Goal: Task Accomplishment & Management: Manage account settings

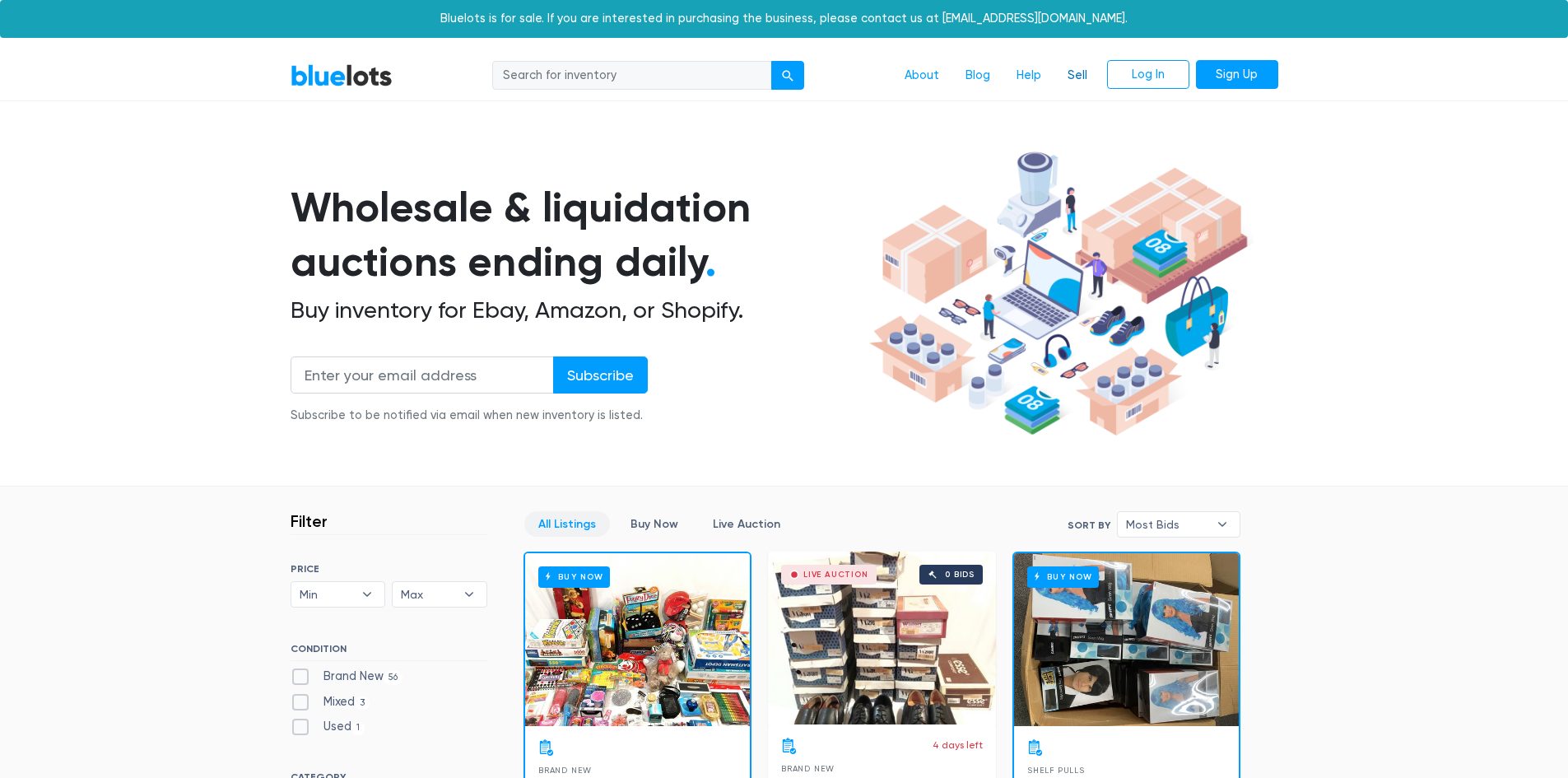
click at [1070, 75] on link "Sell" at bounding box center [1077, 75] width 46 height 31
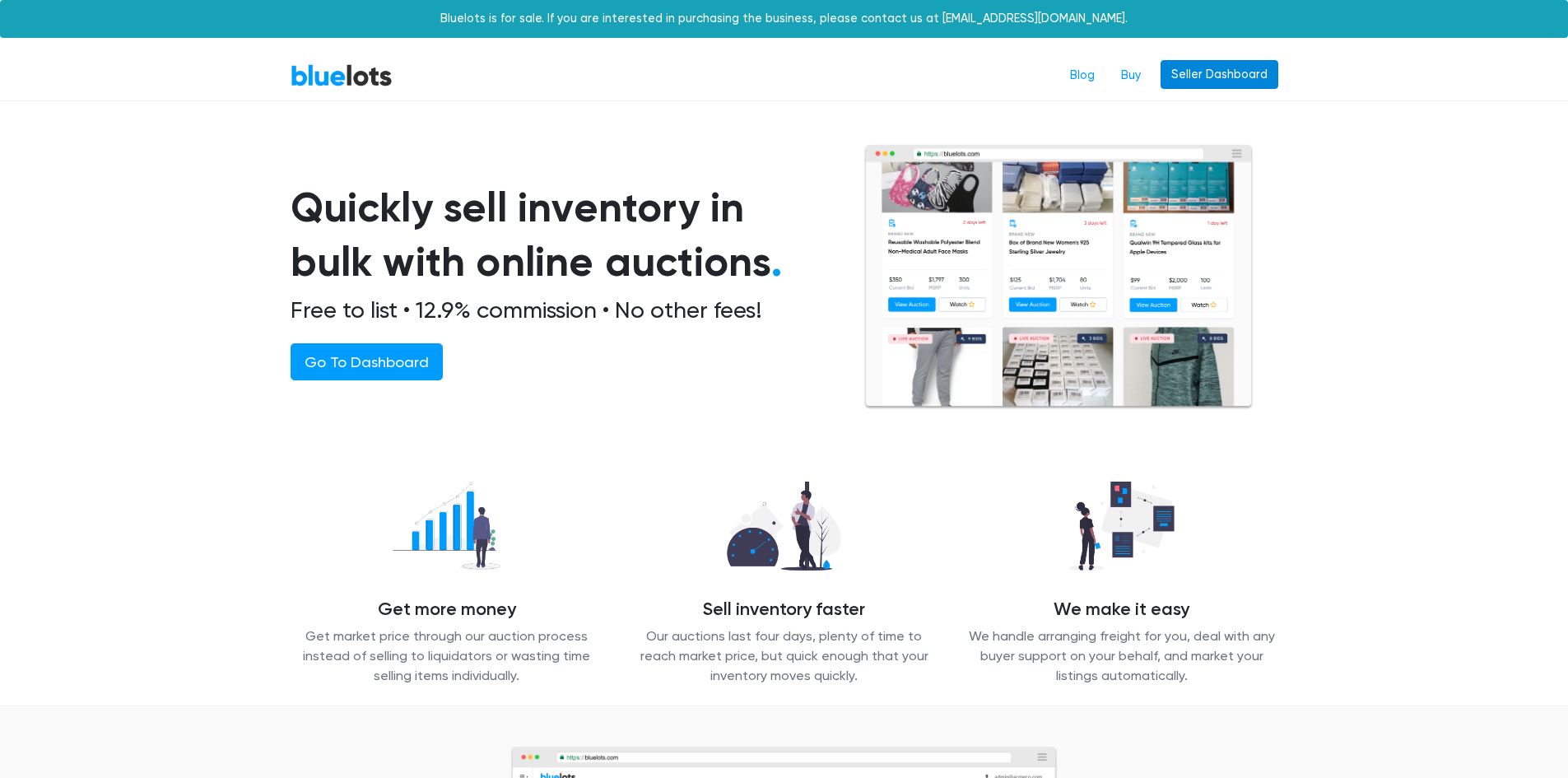
click at [1210, 79] on link "Seller Dashboard" at bounding box center [1219, 75] width 117 height 30
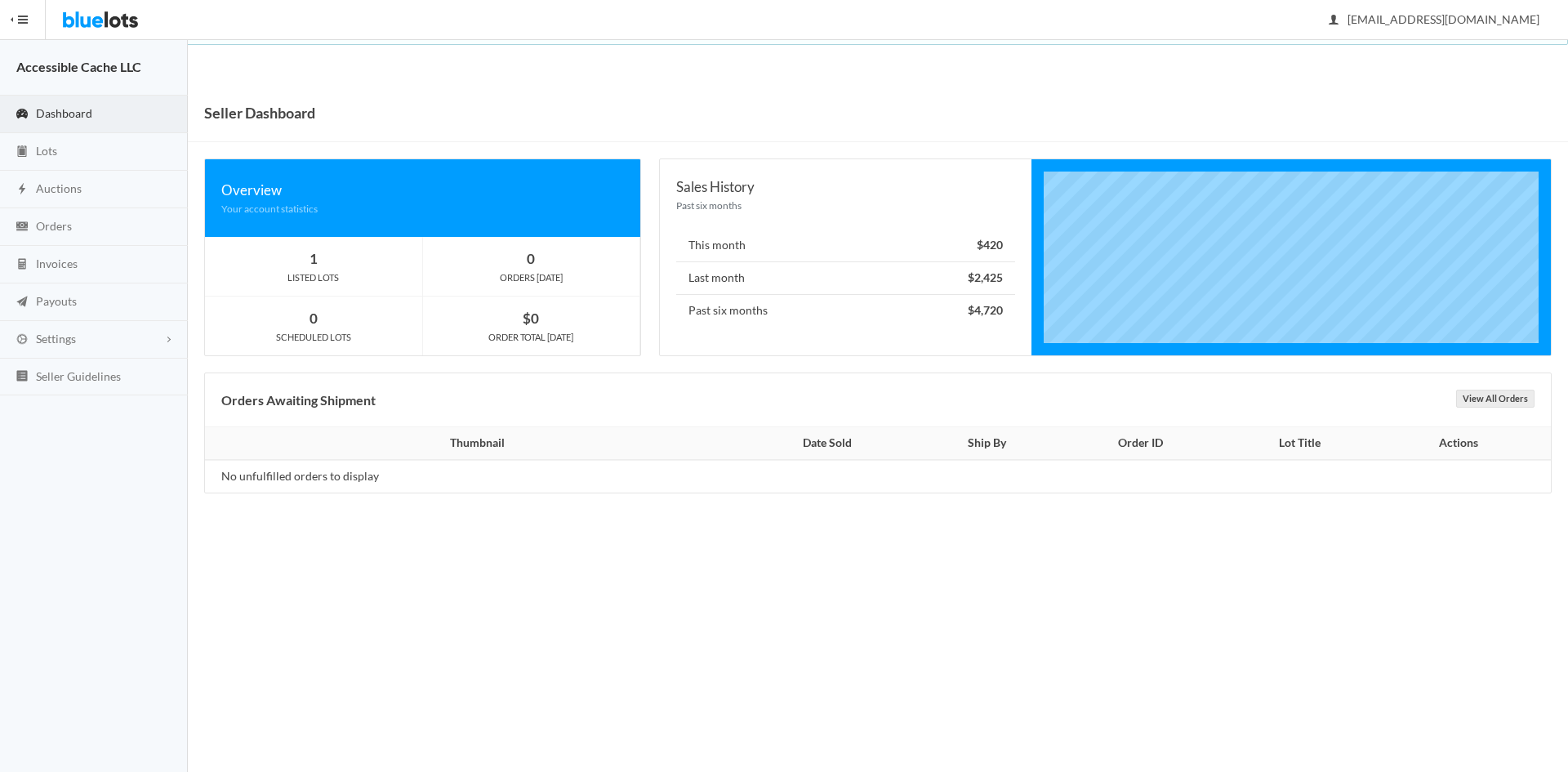
click at [72, 111] on span "Dashboard" at bounding box center [63, 113] width 56 height 14
click at [38, 155] on span "Lots" at bounding box center [45, 150] width 21 height 14
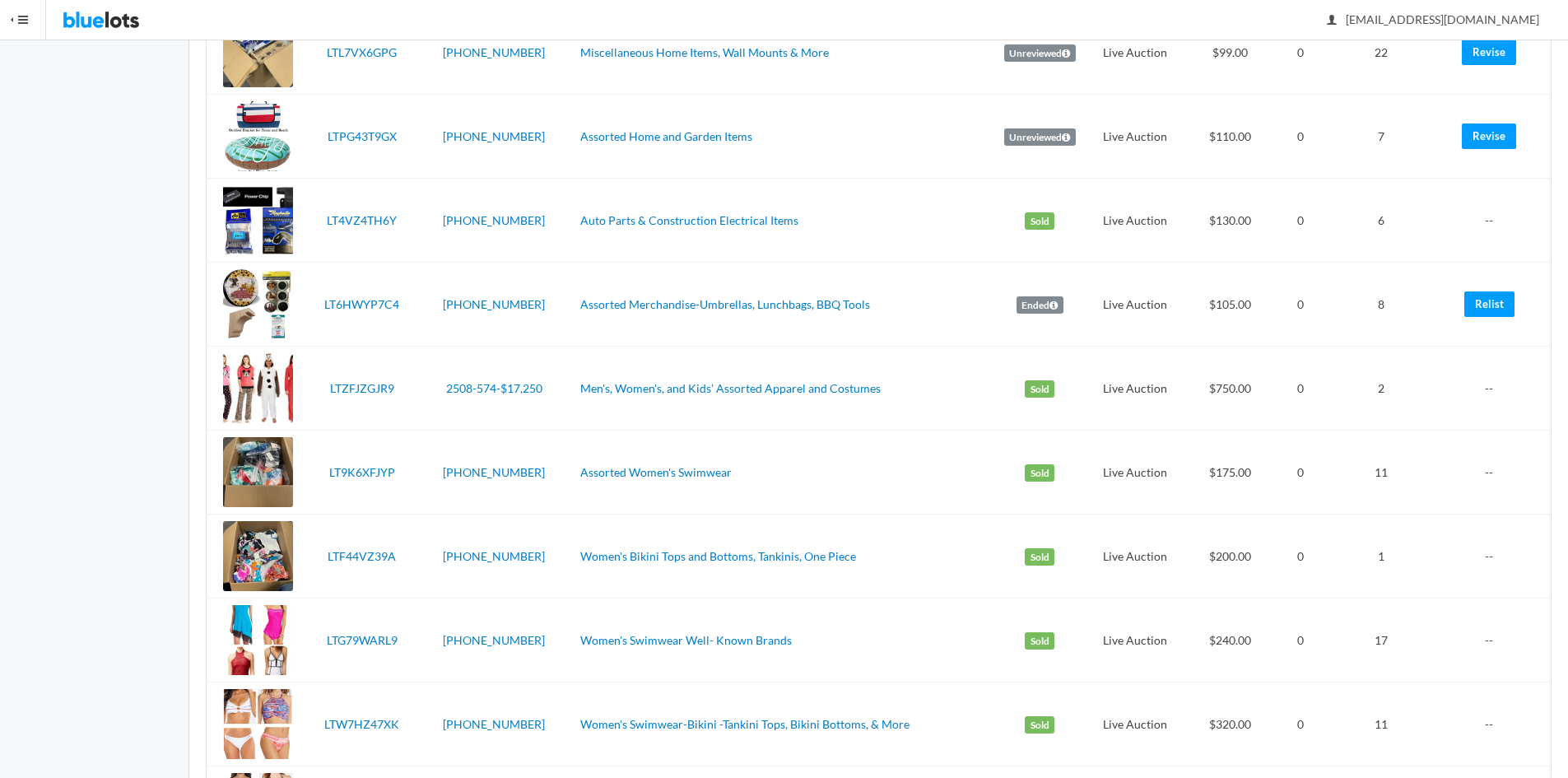
scroll to position [1451, 0]
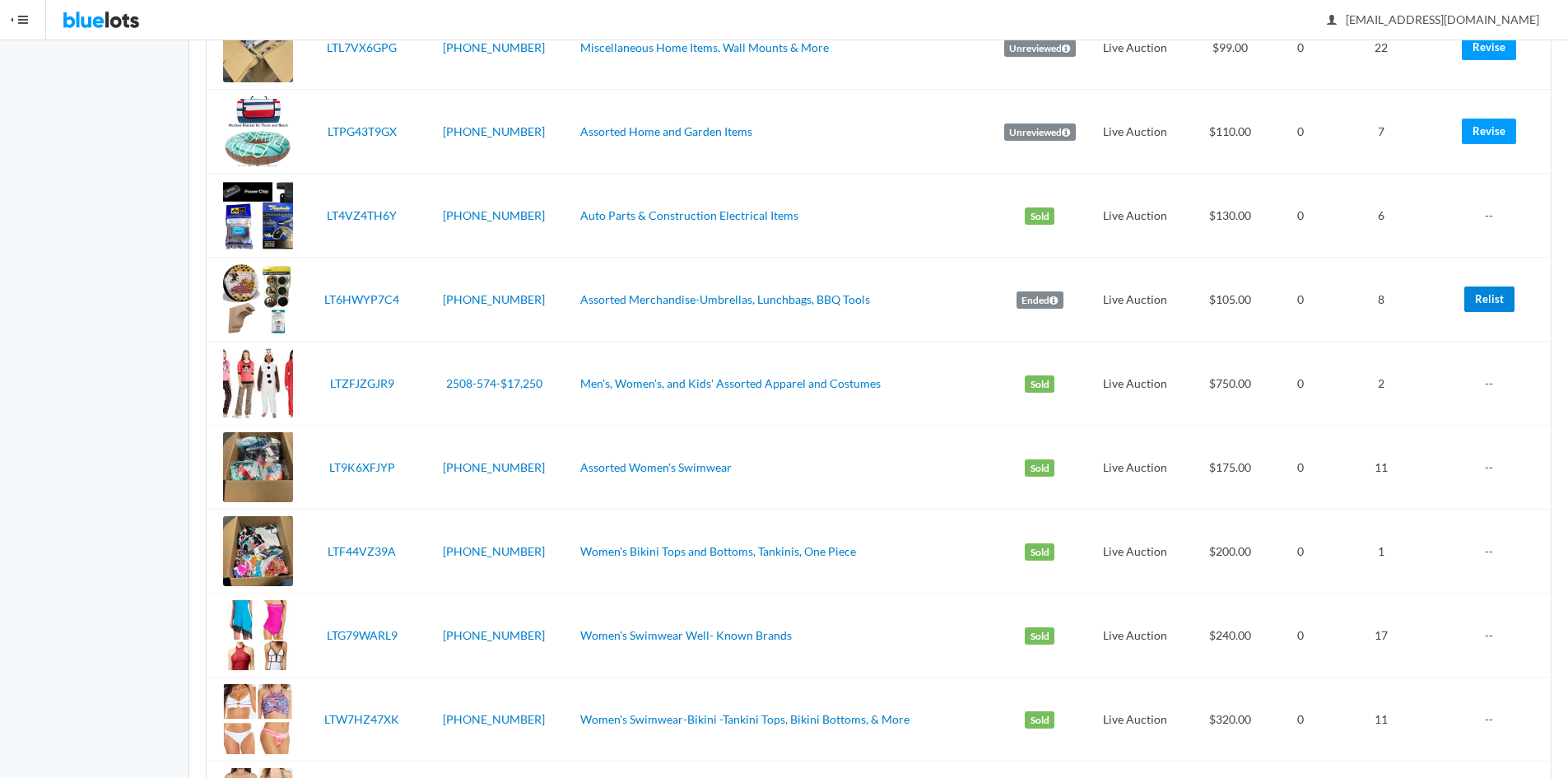
drag, startPoint x: 1501, startPoint y: 292, endPoint x: 857, endPoint y: 82, distance: 677.4
click at [1501, 292] on link "Relist" at bounding box center [1488, 300] width 50 height 26
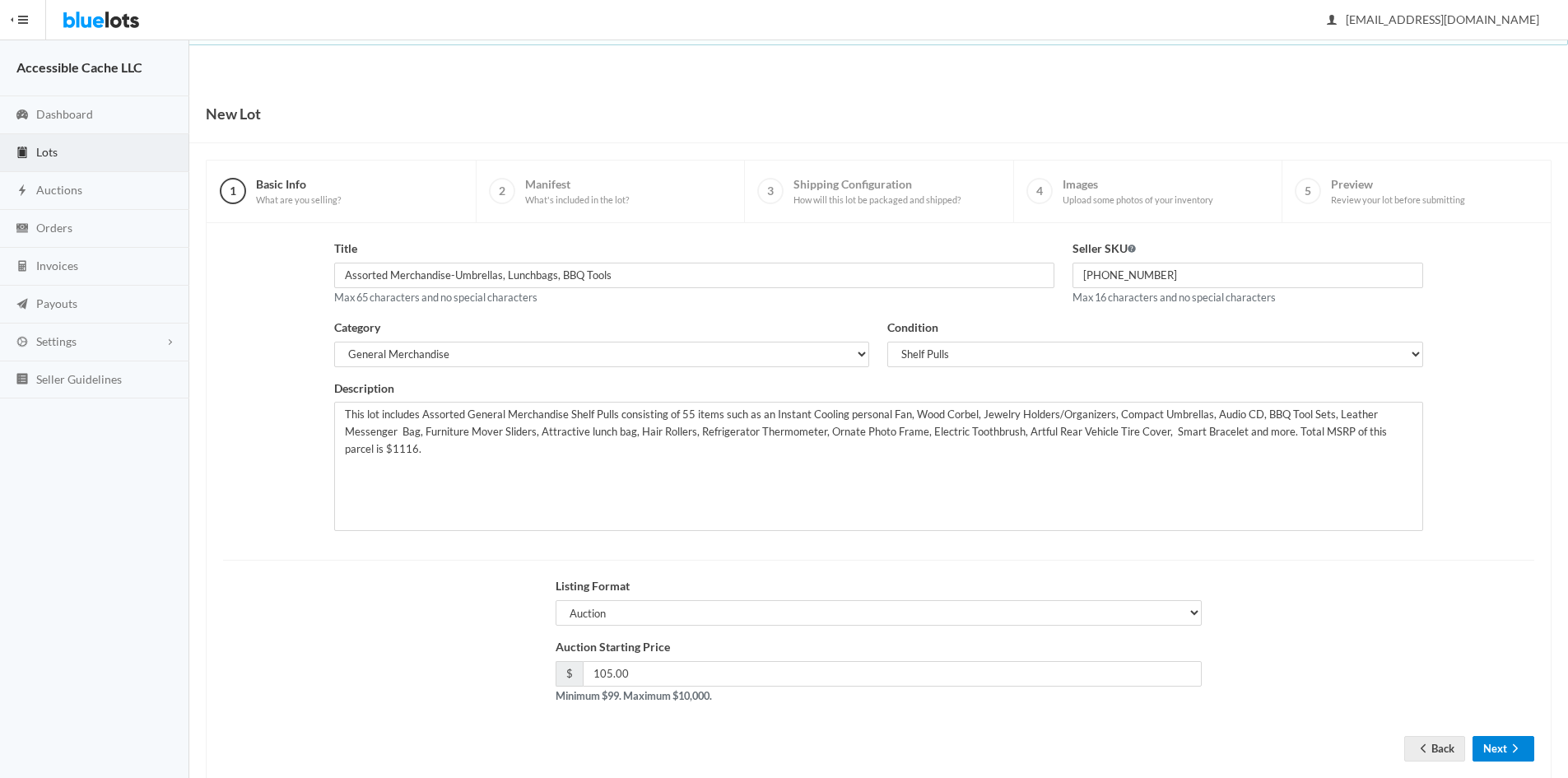
click at [1494, 740] on button "Next" at bounding box center [1503, 749] width 62 height 26
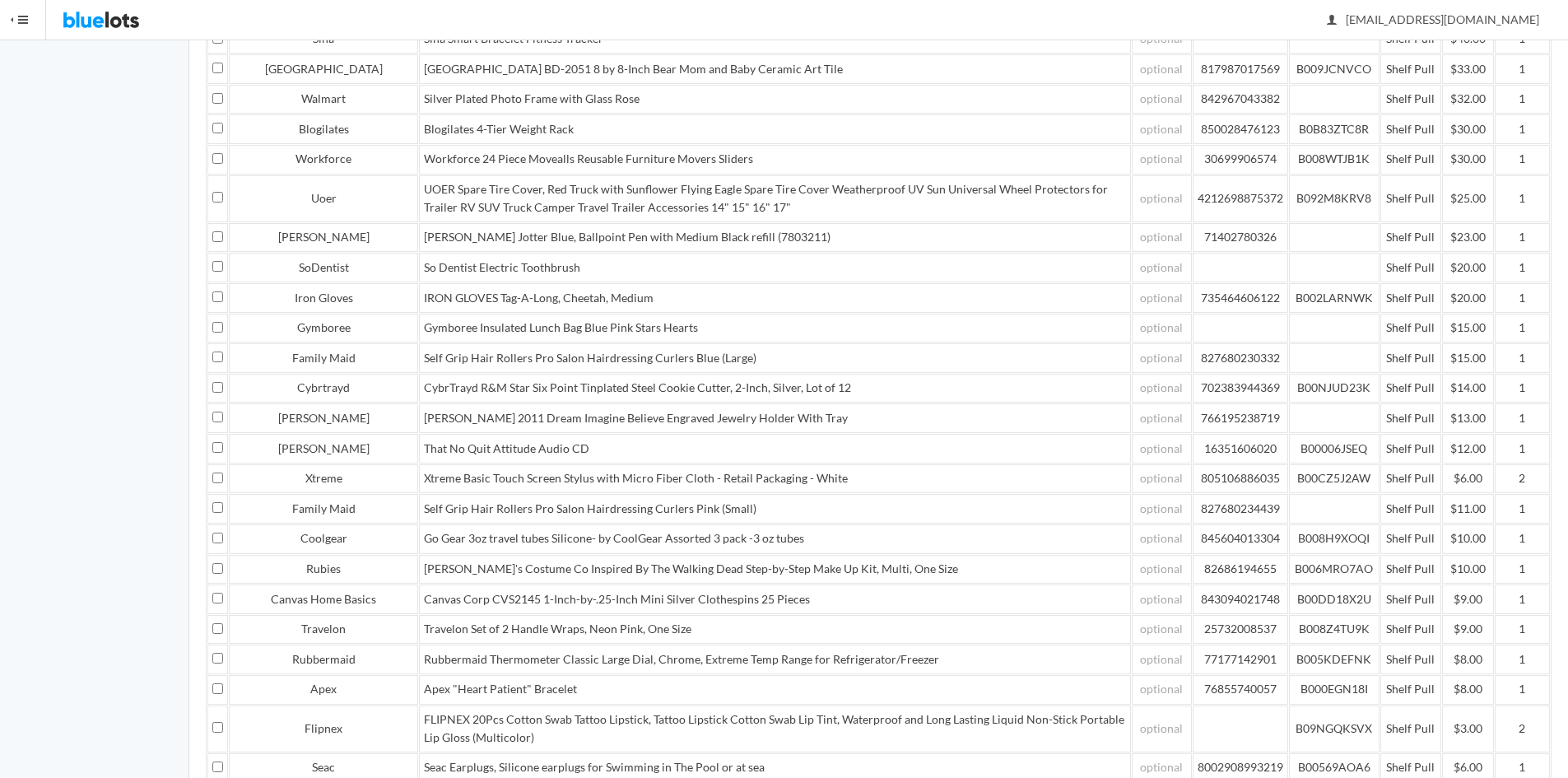
scroll to position [719, 0]
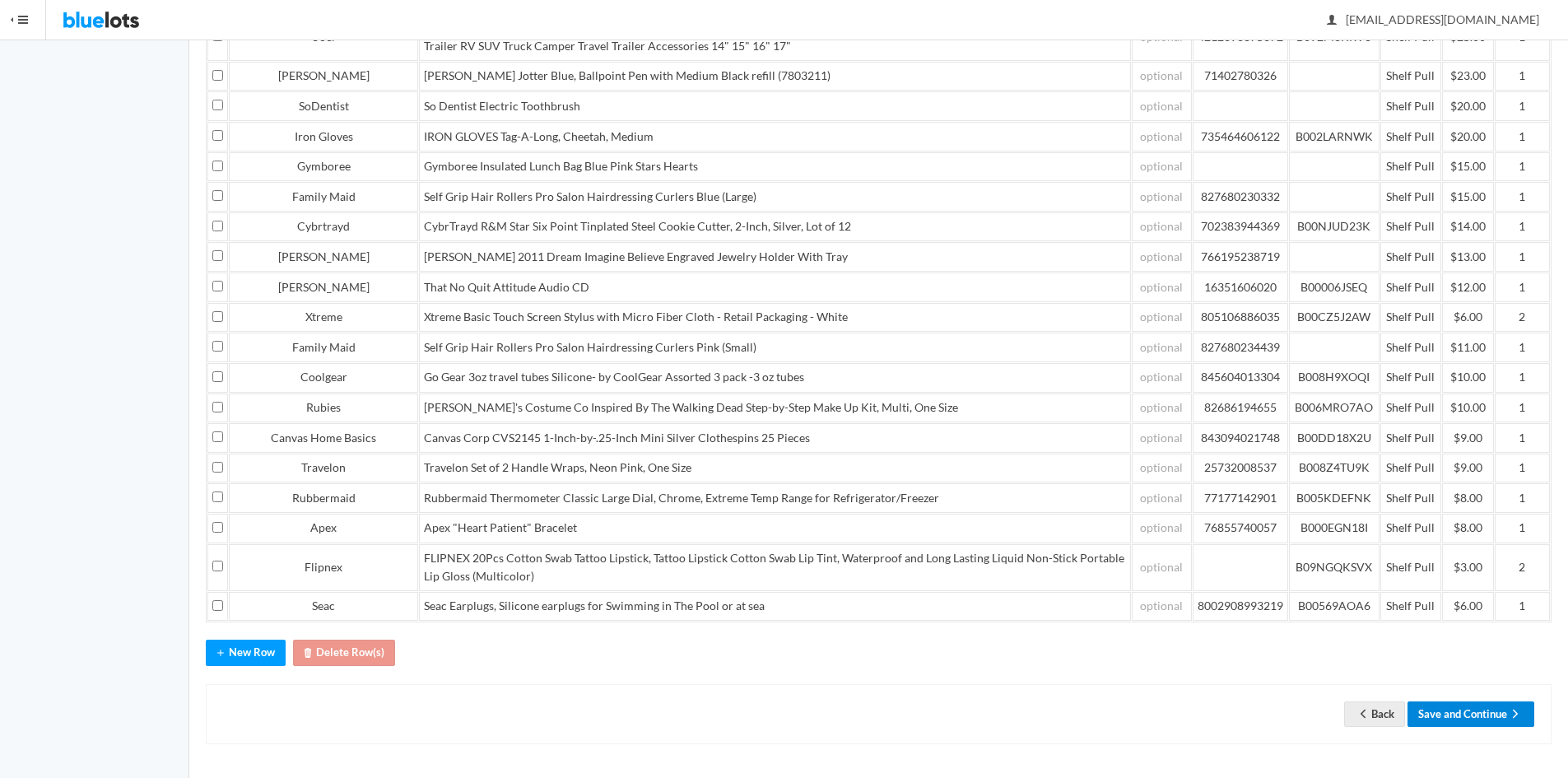
click at [1450, 713] on button "Save and Continue" at bounding box center [1469, 714] width 126 height 26
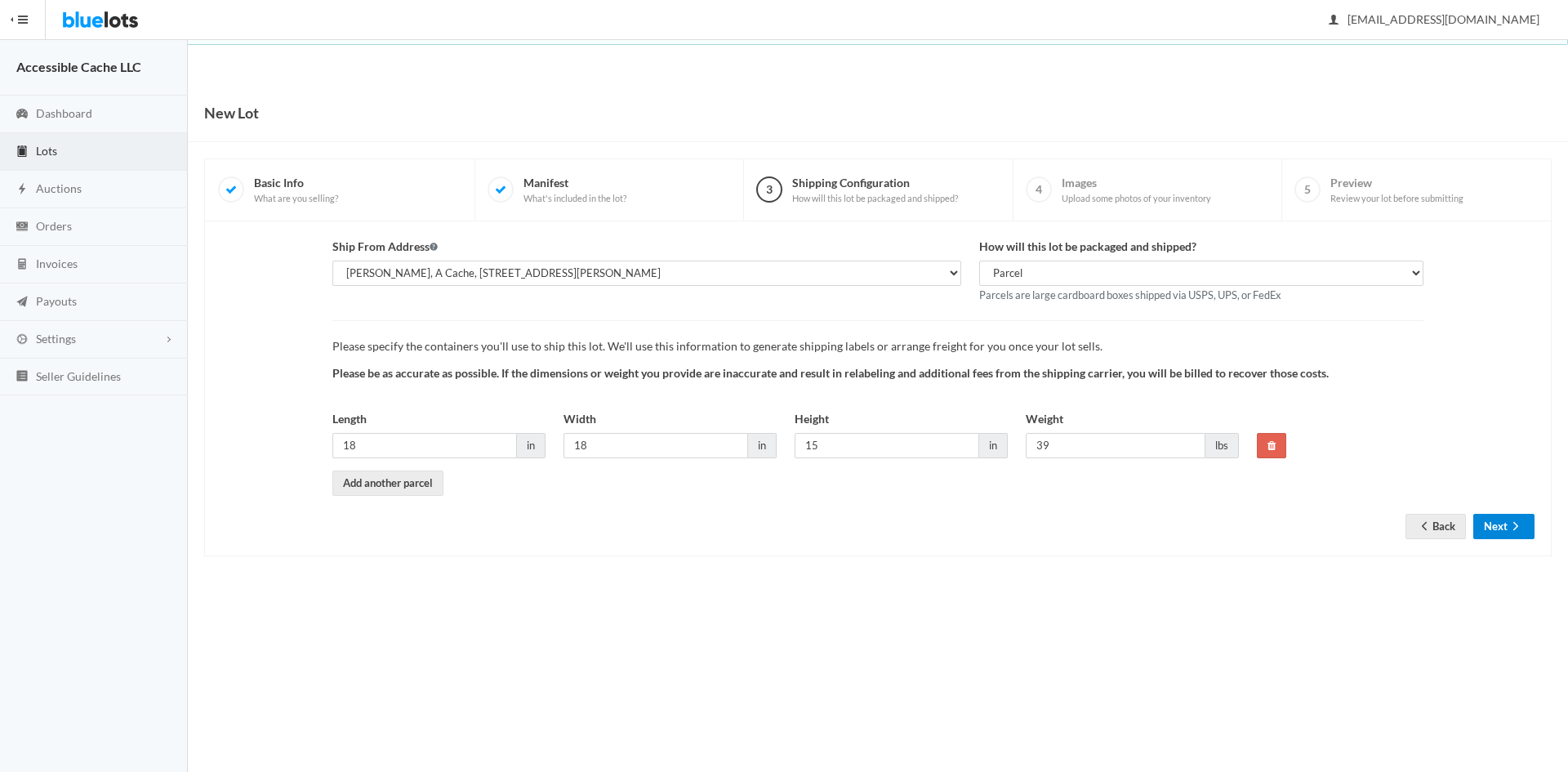
click at [1504, 521] on button "Next" at bounding box center [1504, 527] width 61 height 26
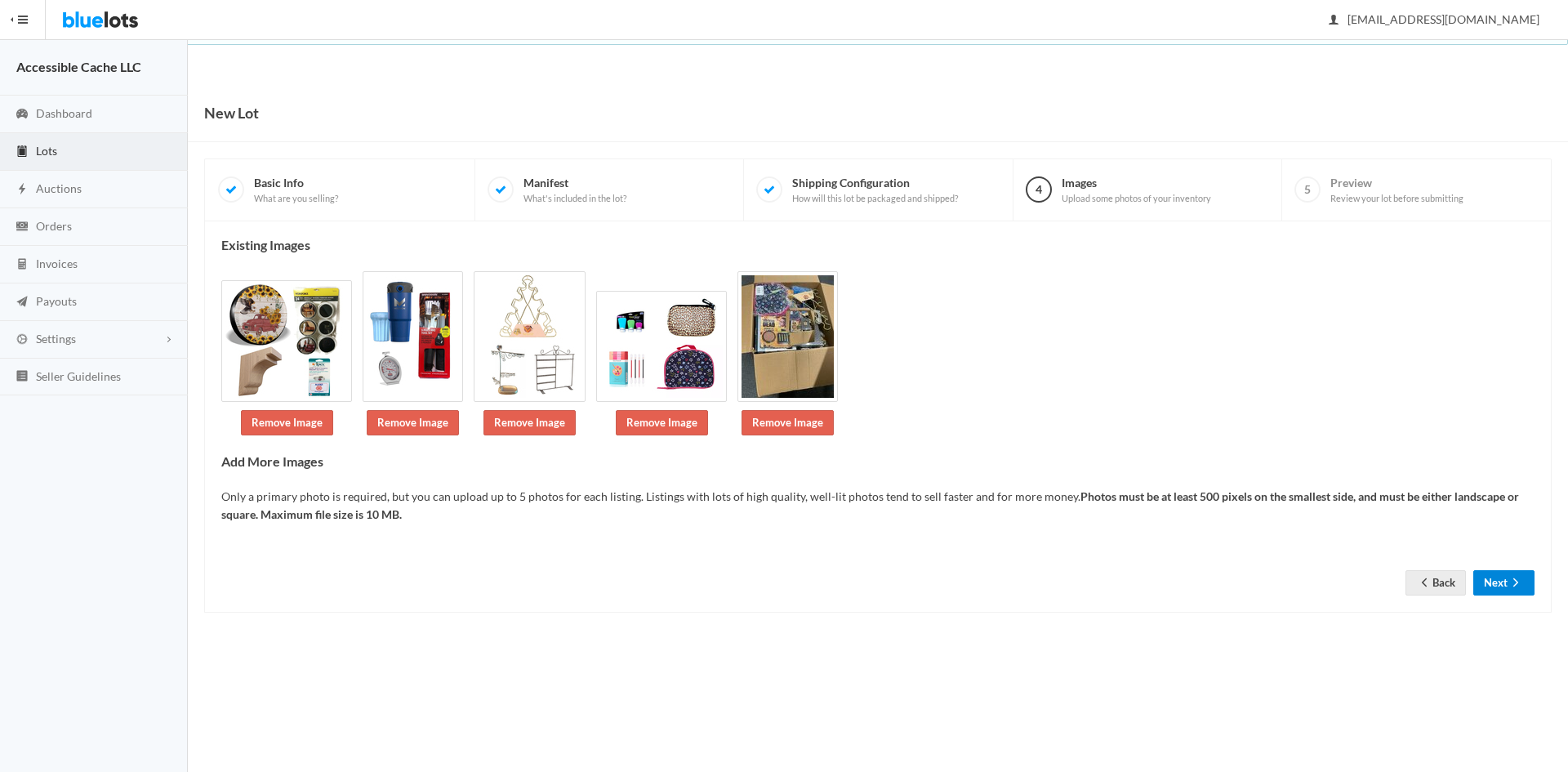
click at [1502, 578] on button "Next" at bounding box center [1504, 583] width 61 height 26
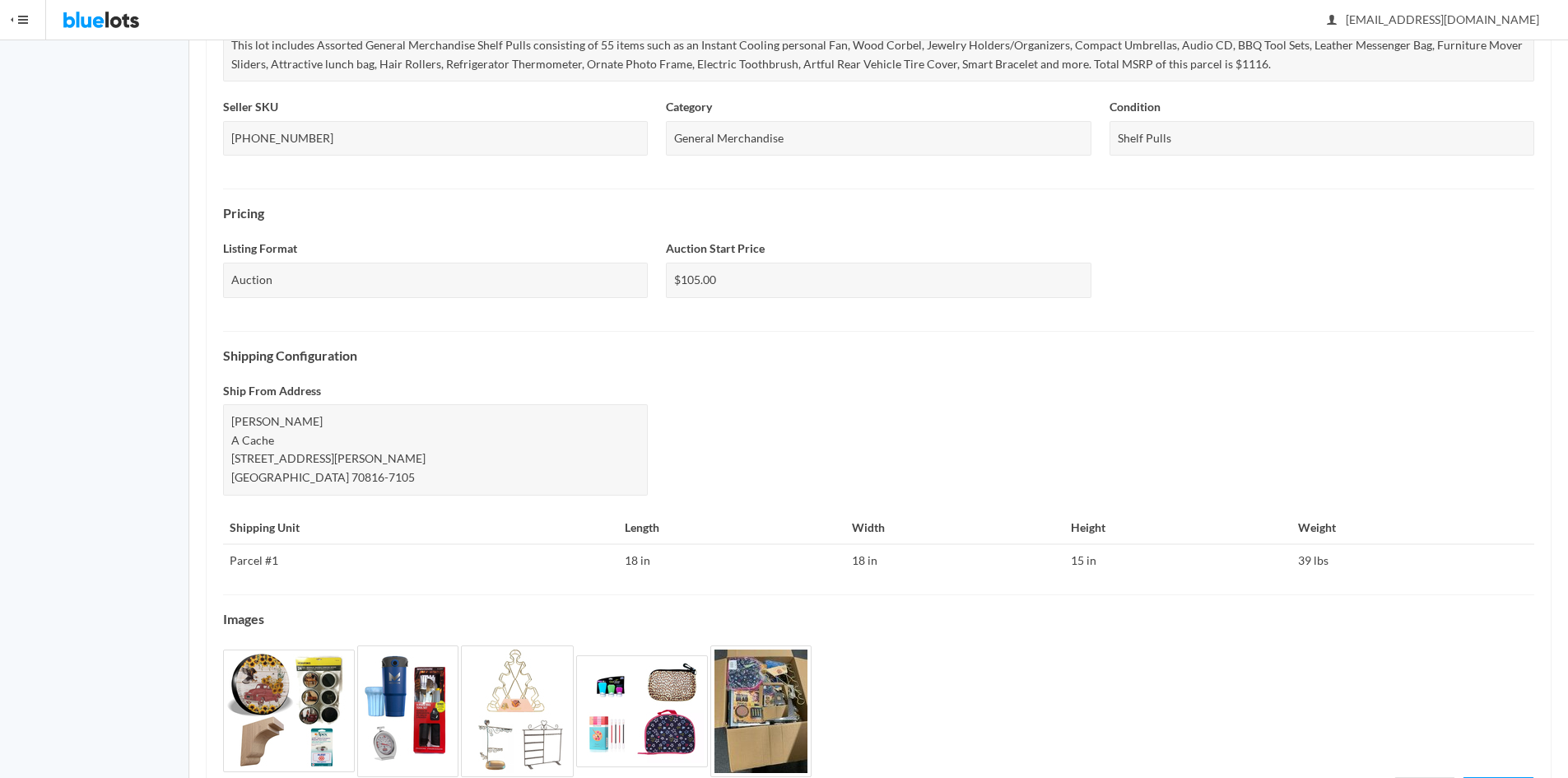
scroll to position [445, 0]
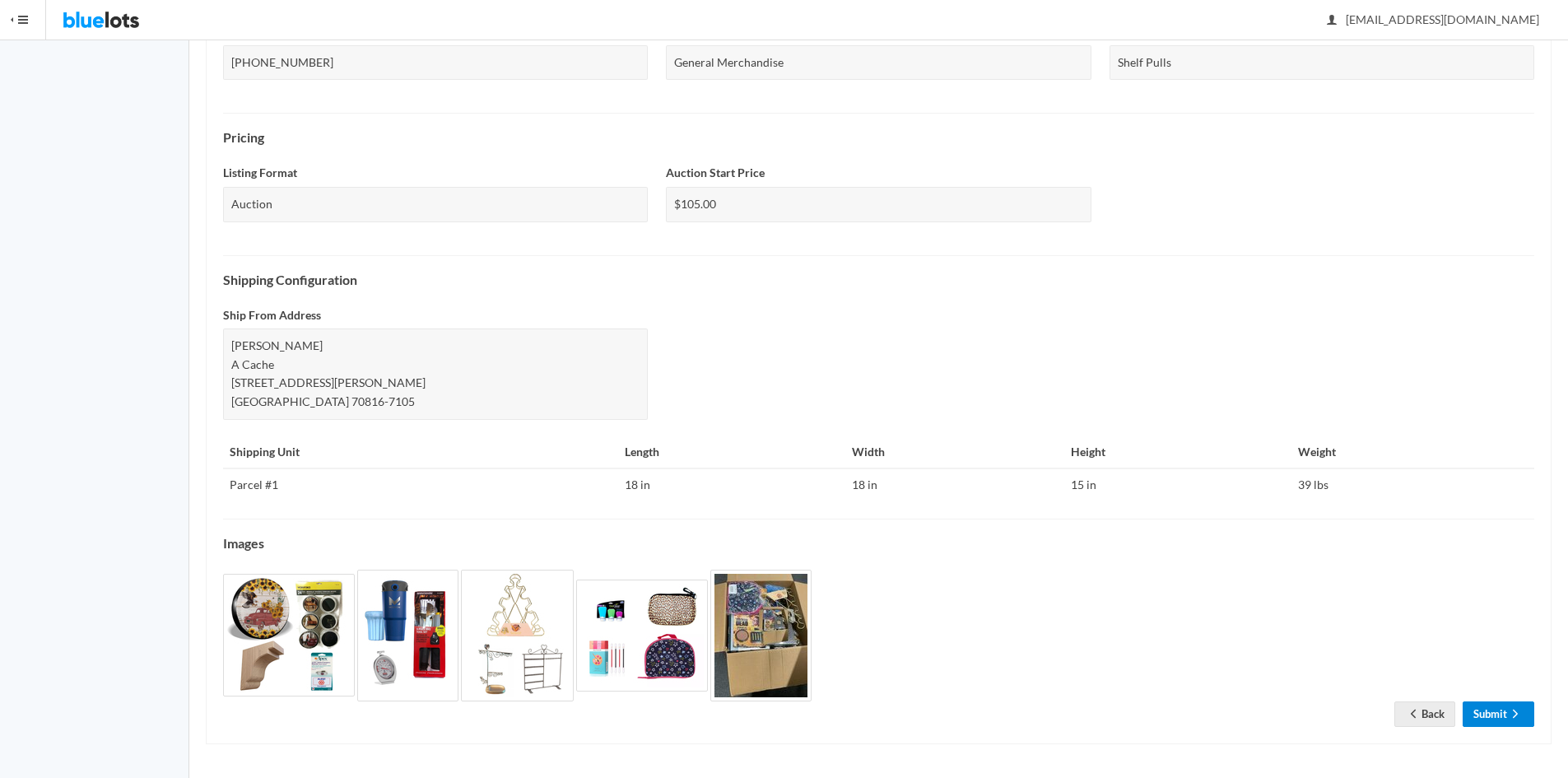
click at [1503, 712] on link "Submit" at bounding box center [1498, 714] width 72 height 26
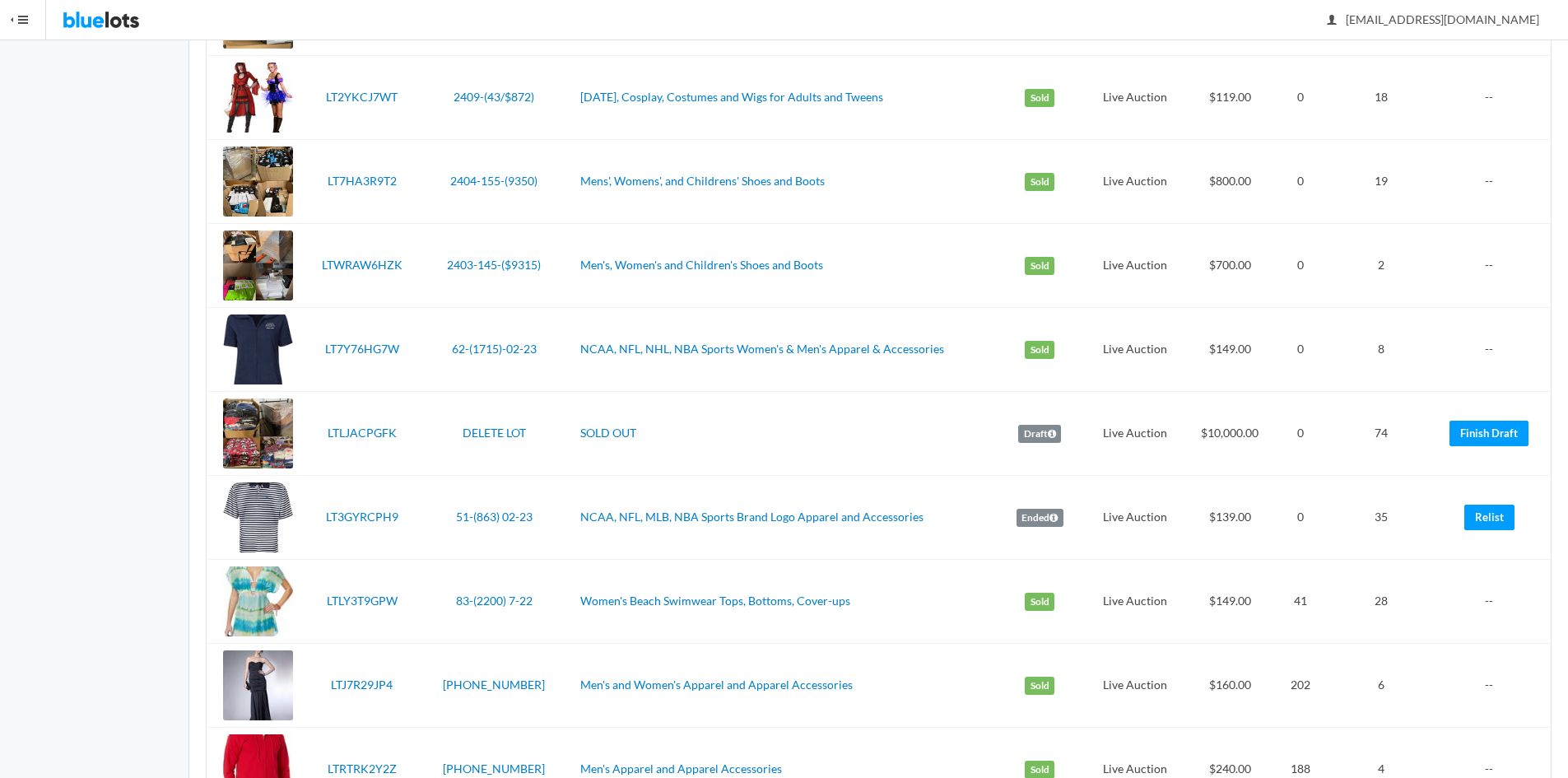
scroll to position [3475, 0]
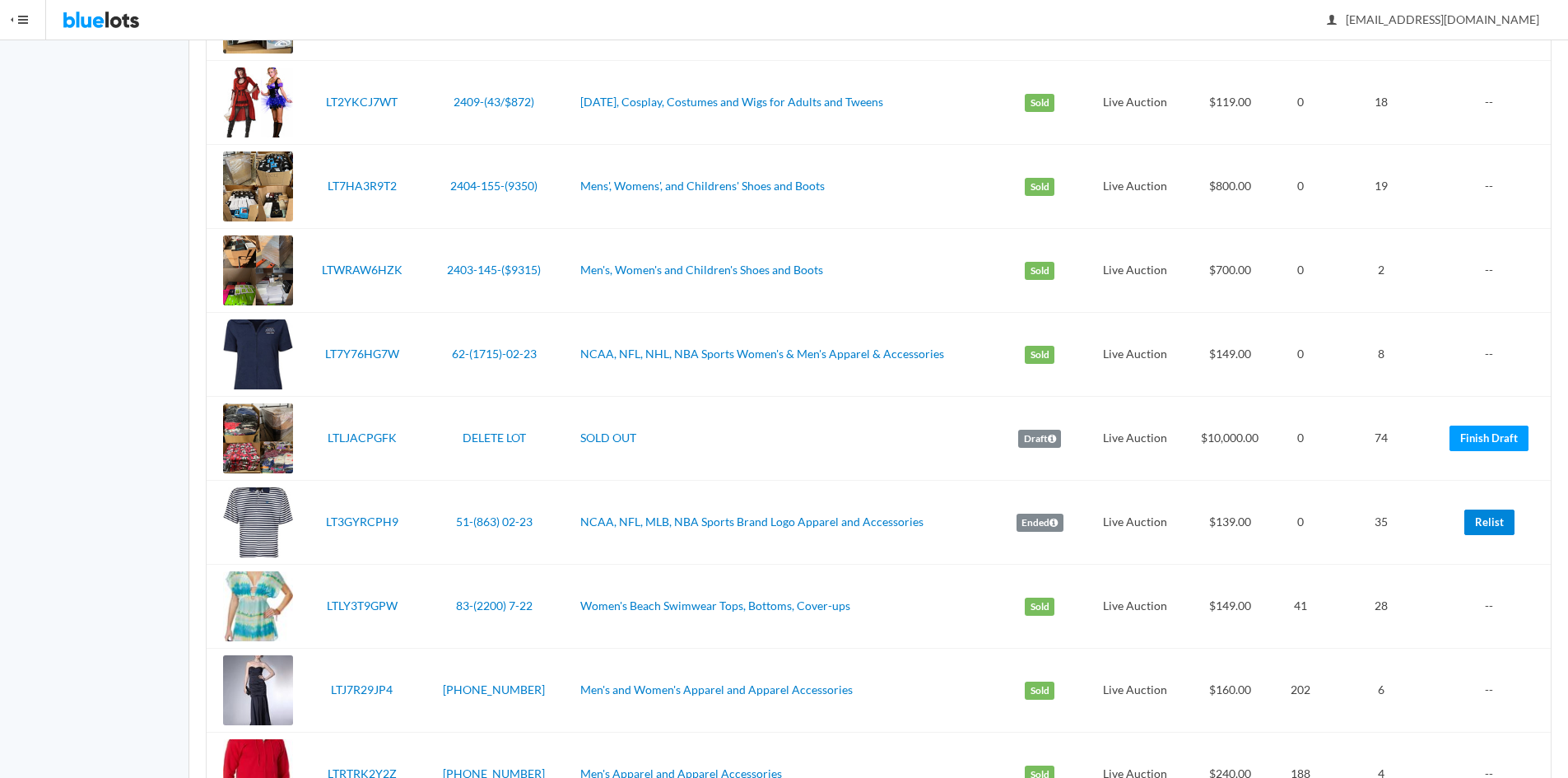
click at [1496, 528] on link "Relist" at bounding box center [1488, 523] width 50 height 26
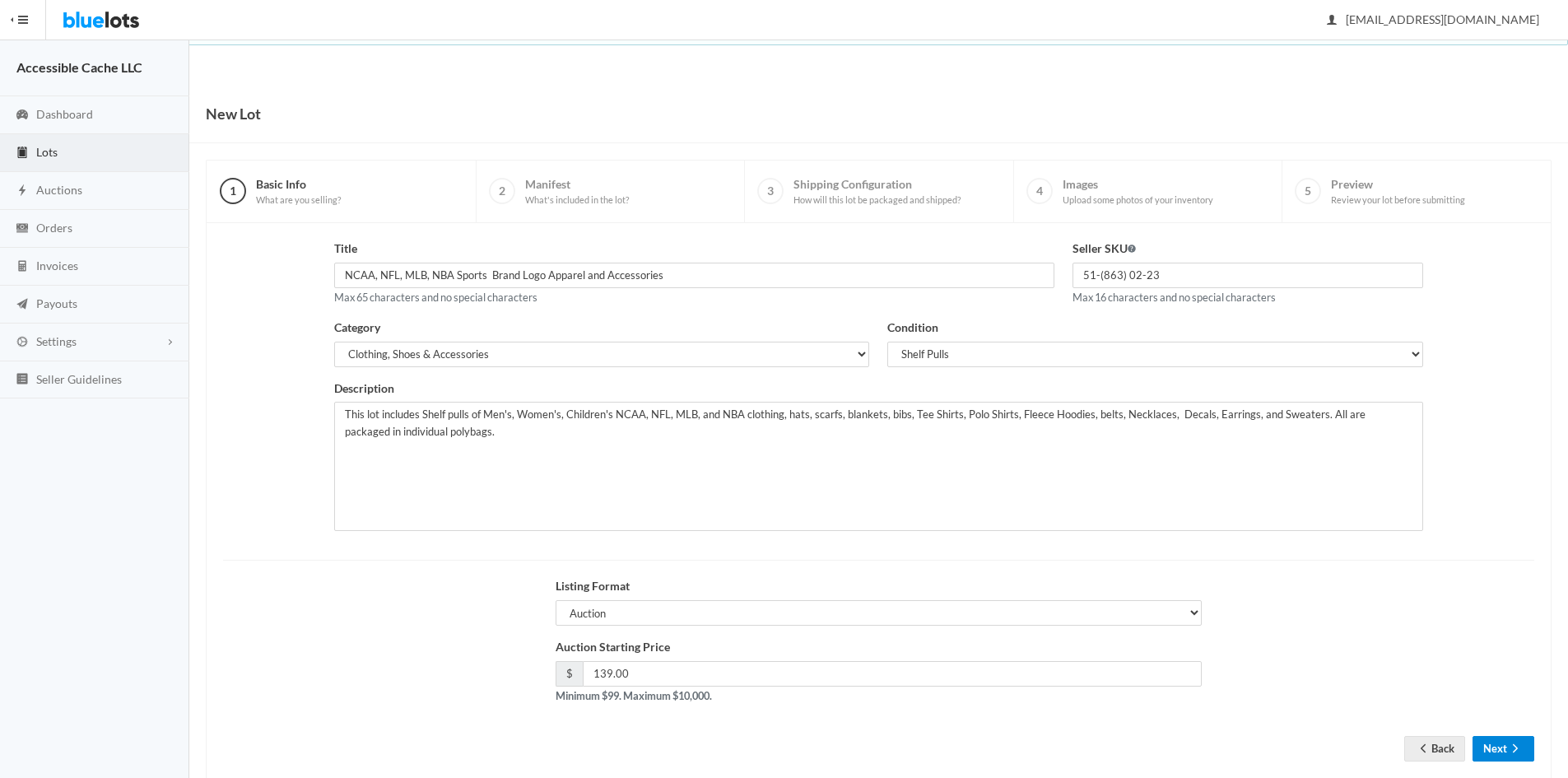
click at [1492, 744] on button "Next" at bounding box center [1503, 749] width 62 height 26
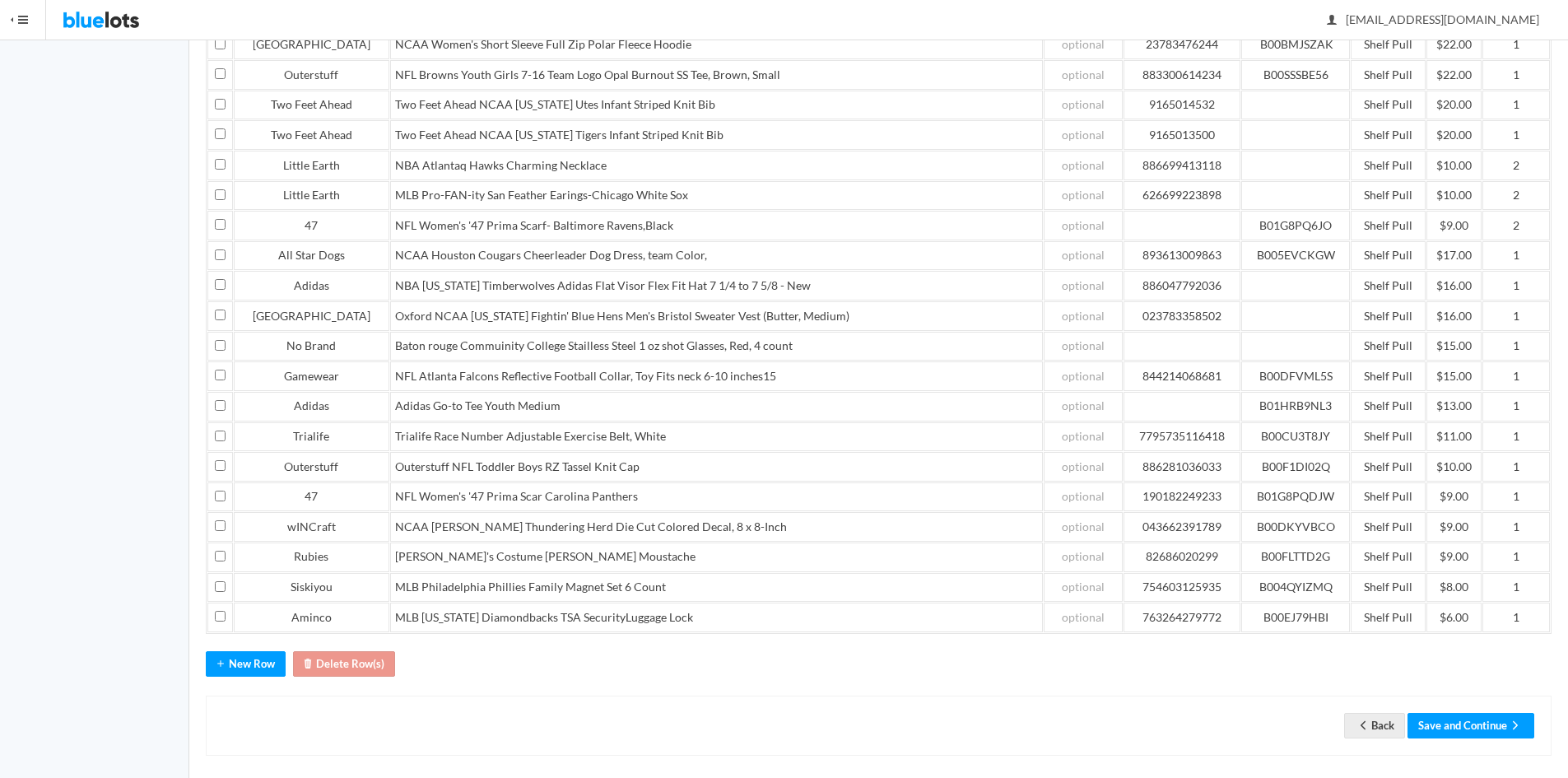
scroll to position [721, 0]
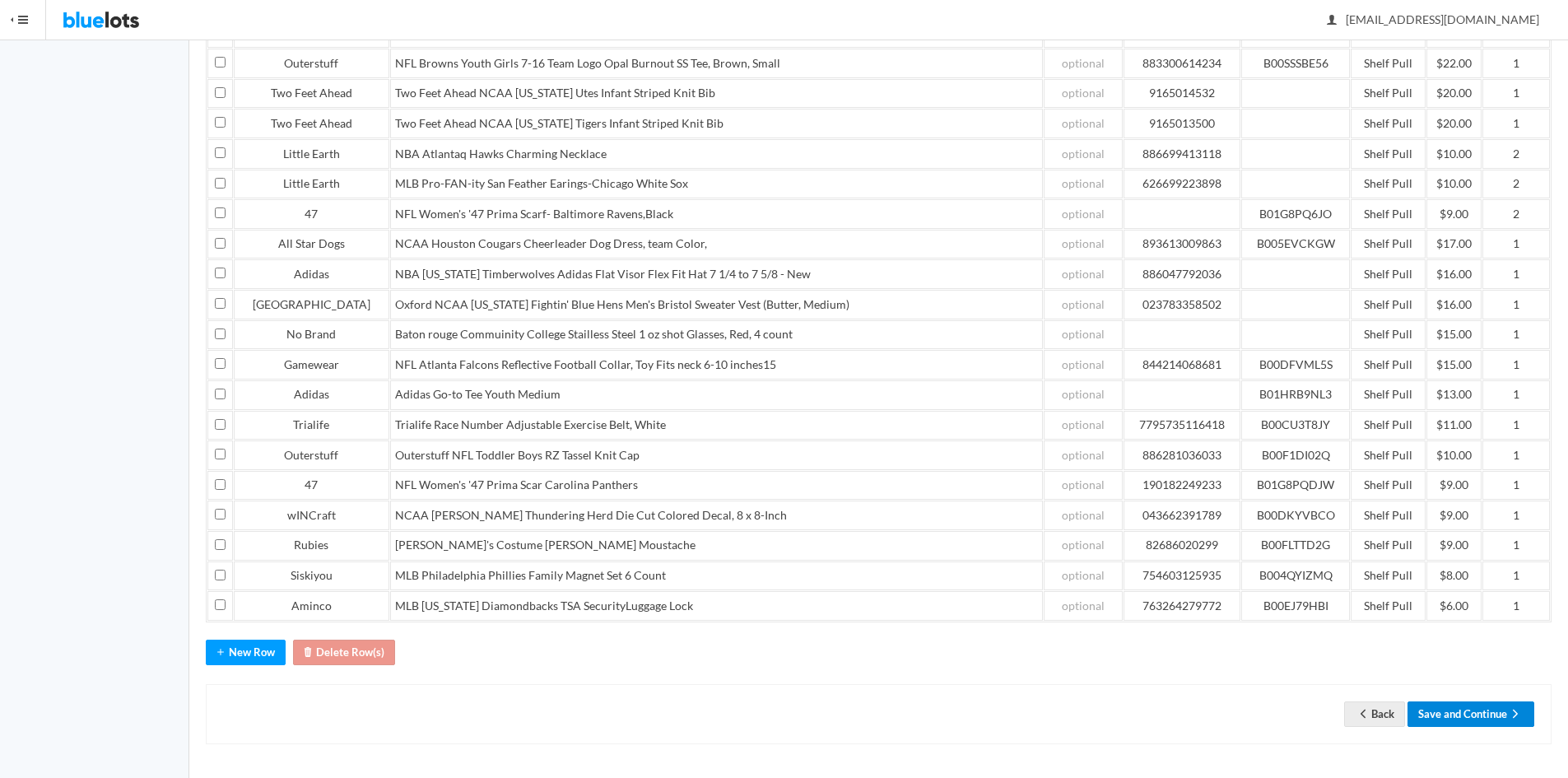
click at [1480, 709] on button "Save and Continue" at bounding box center [1469, 714] width 126 height 26
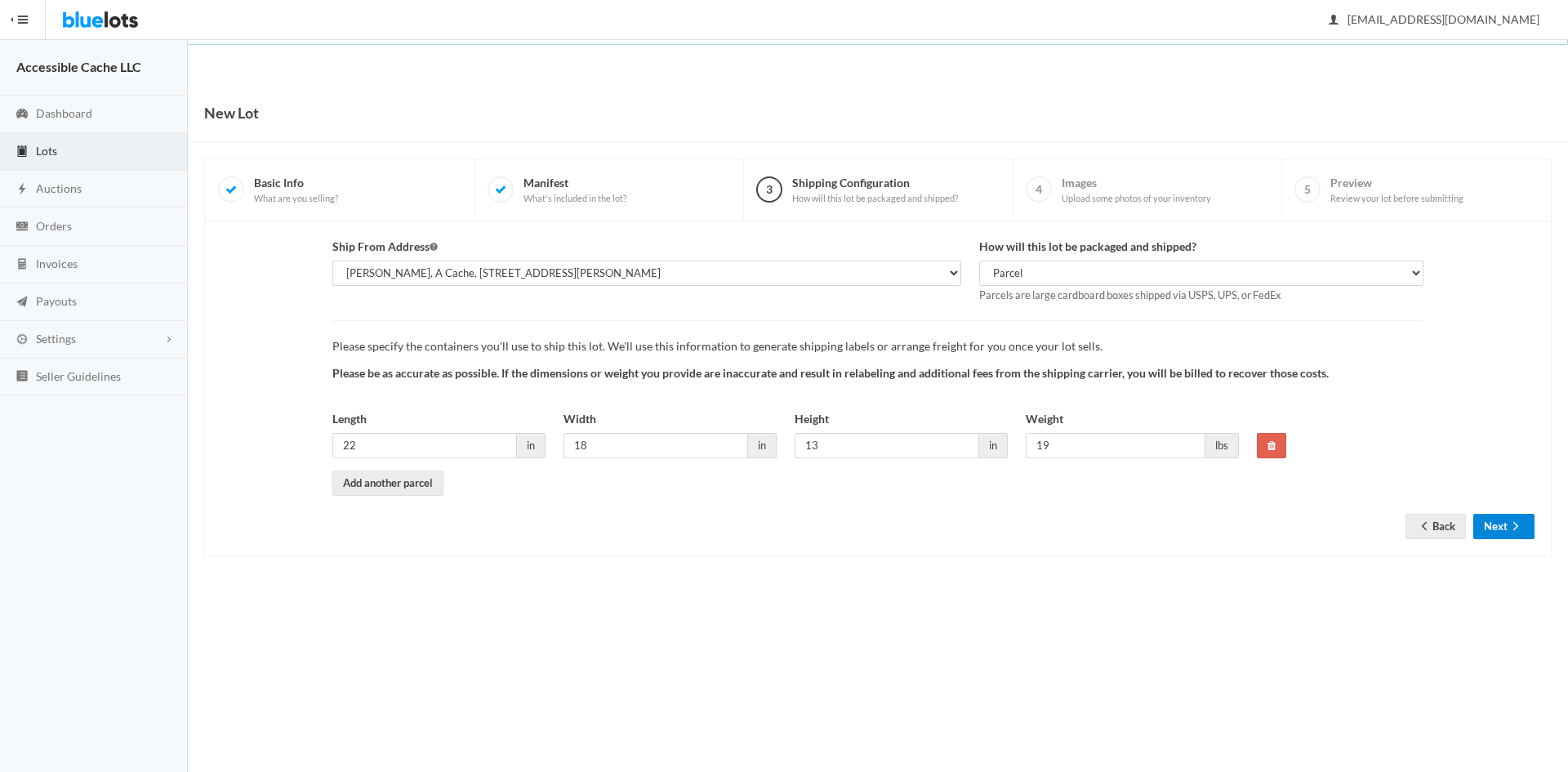
click at [1508, 521] on icon "arrow forward" at bounding box center [1516, 526] width 17 height 13
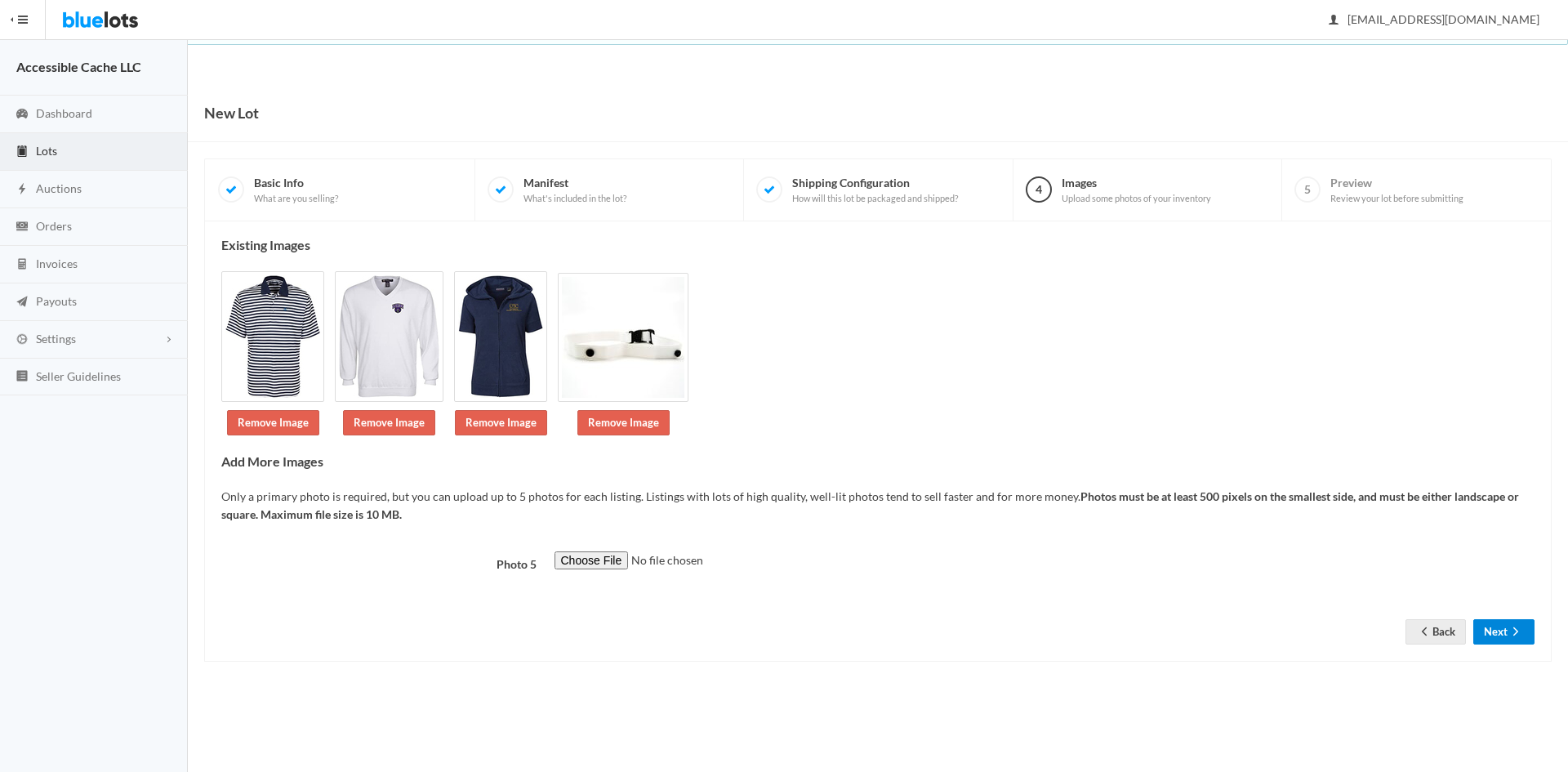
click at [1490, 628] on button "Next" at bounding box center [1504, 633] width 61 height 26
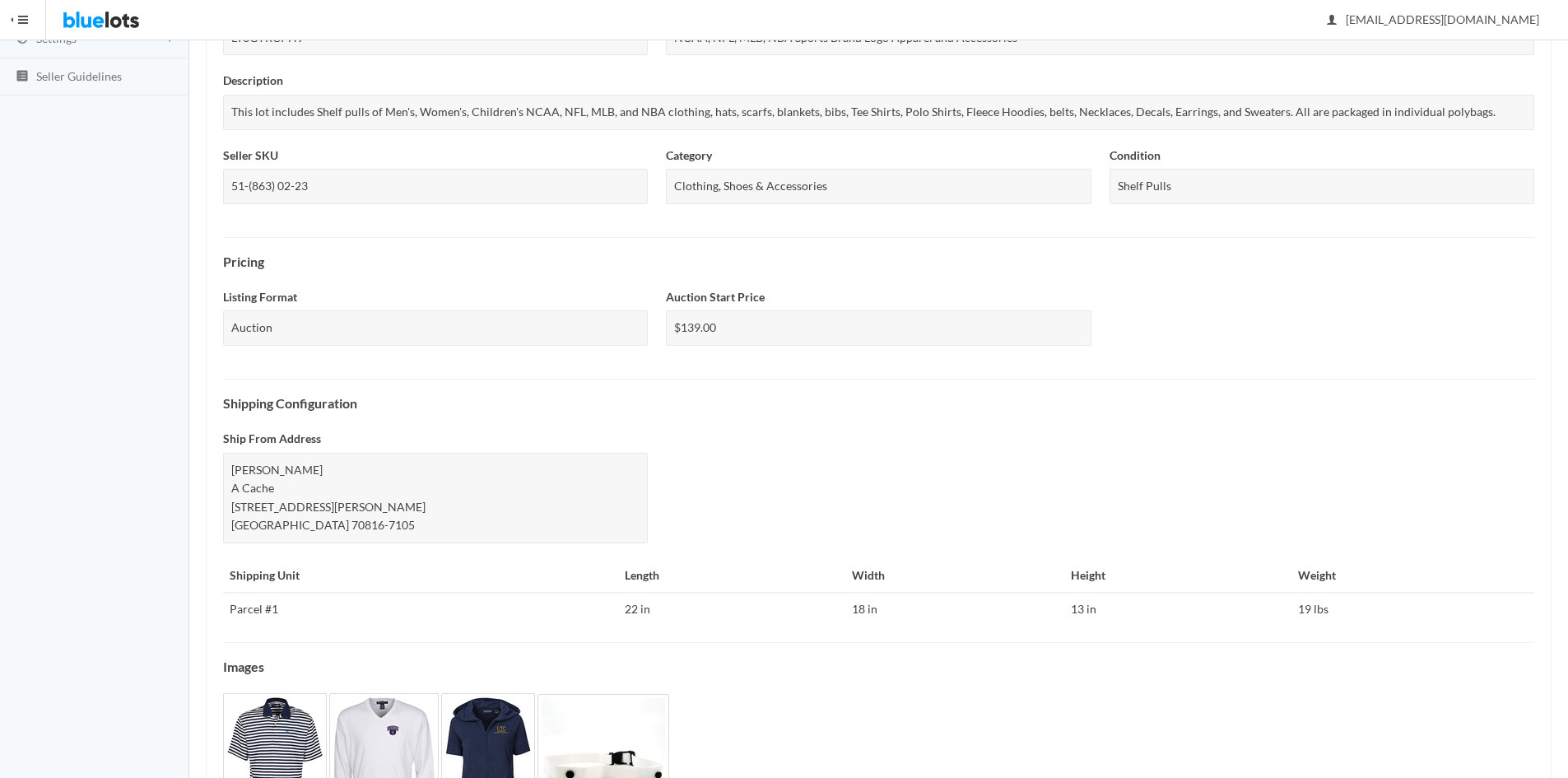
scroll to position [426, 0]
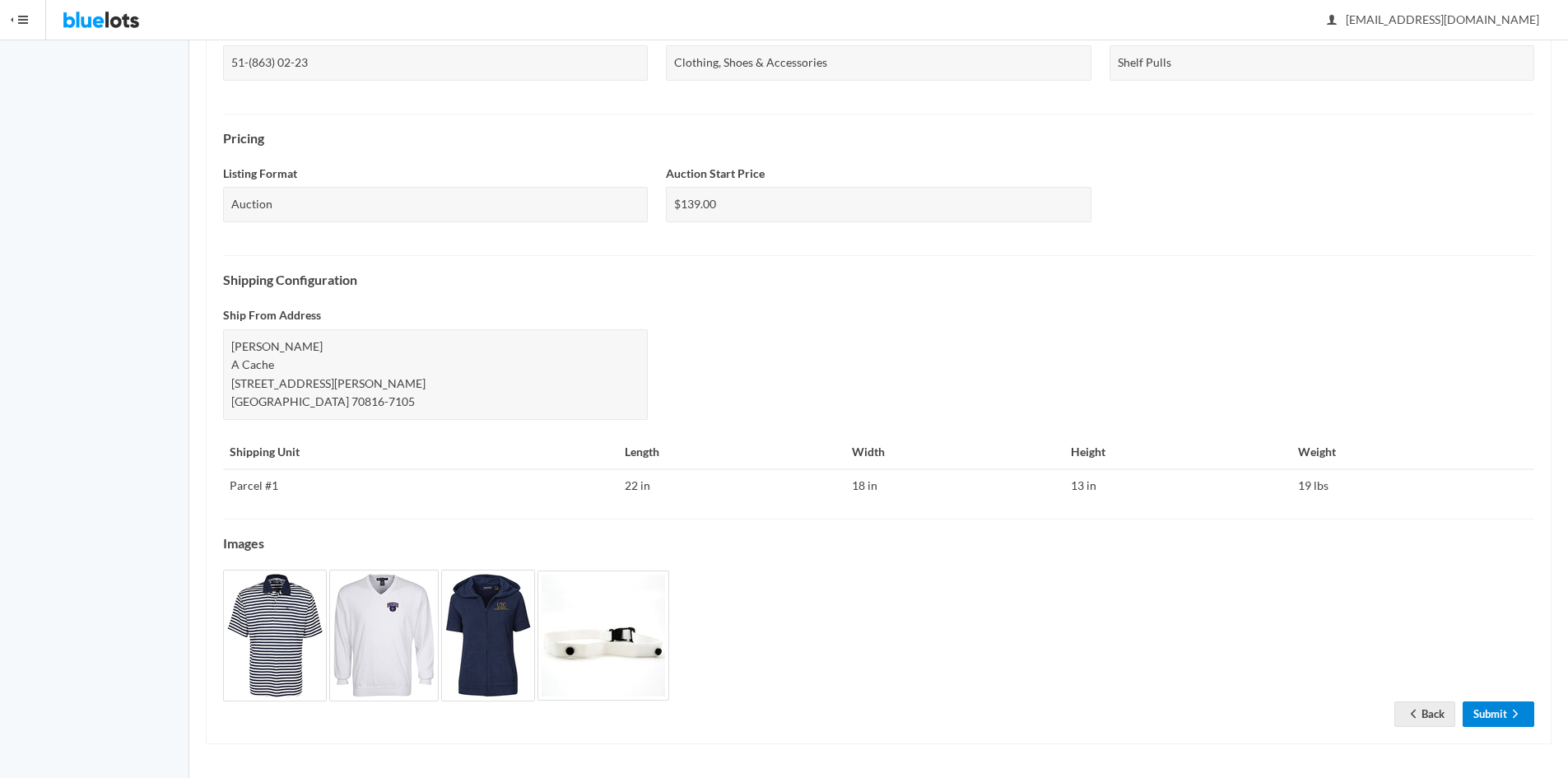
click at [1485, 711] on link "Submit" at bounding box center [1498, 714] width 72 height 26
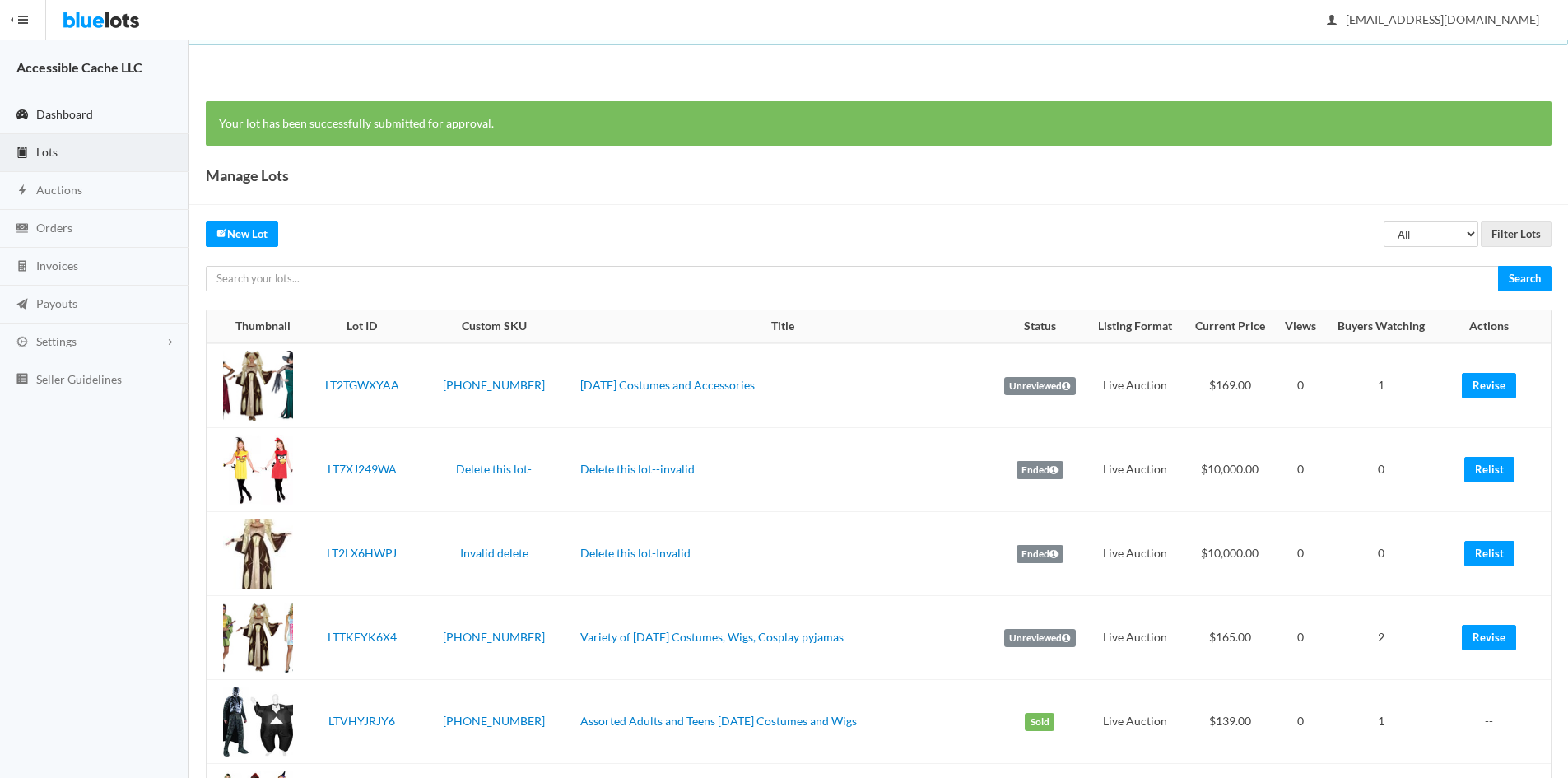
click at [64, 110] on span "Dashboard" at bounding box center [64, 114] width 57 height 14
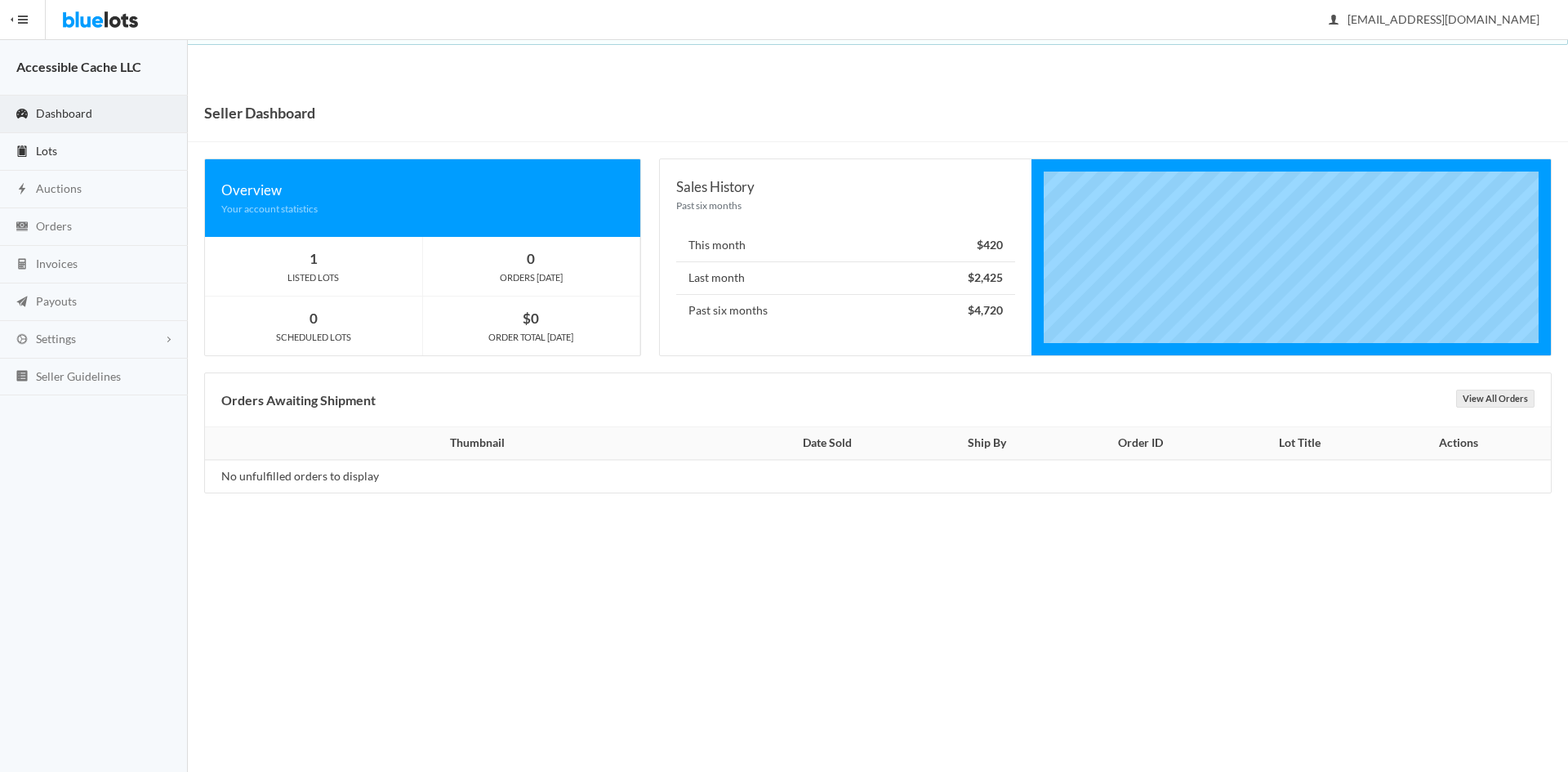
click at [42, 153] on span "Lots" at bounding box center [45, 150] width 21 height 14
